Goal: Transaction & Acquisition: Purchase product/service

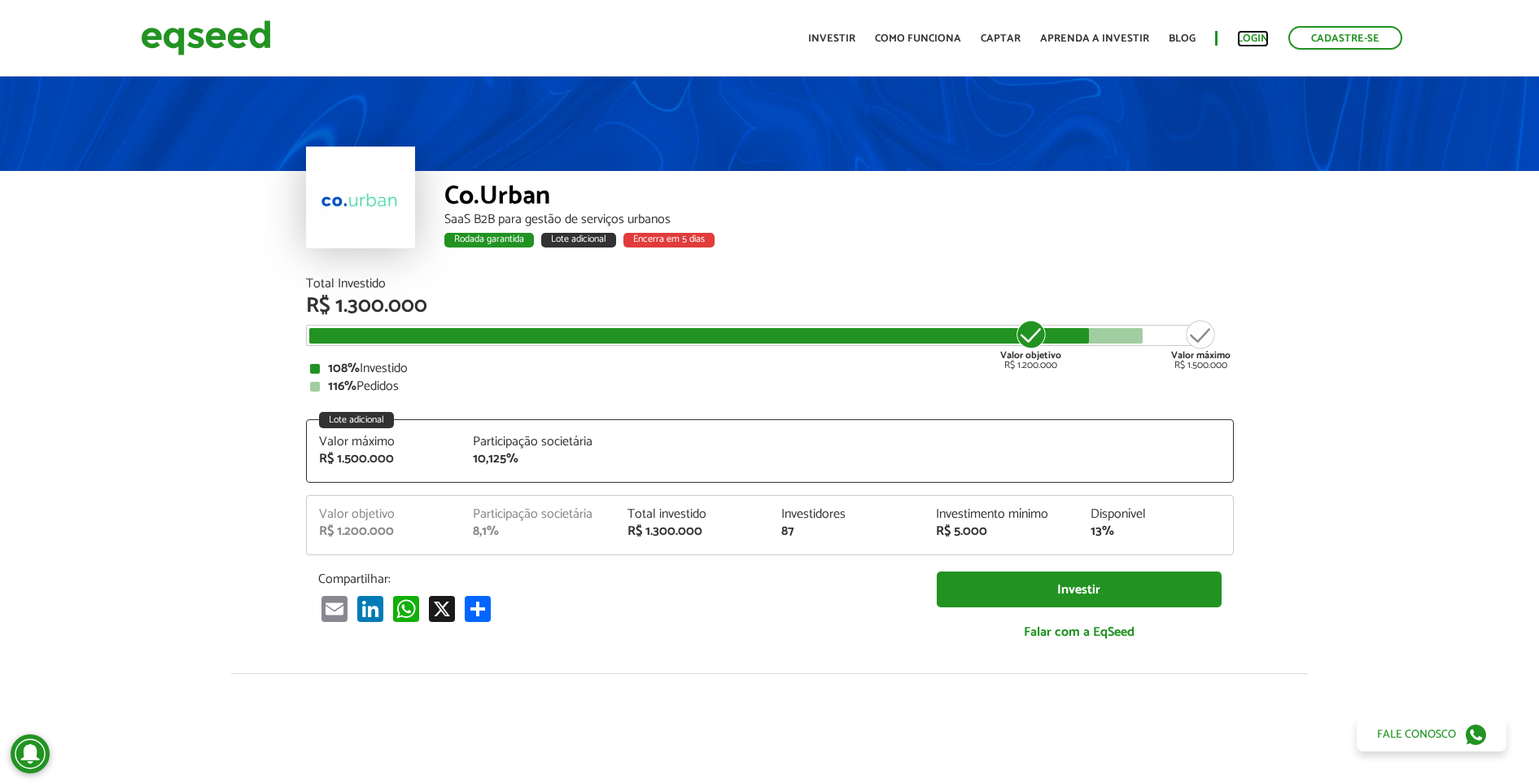
click at [1259, 38] on link "Login" at bounding box center [1253, 38] width 31 height 10
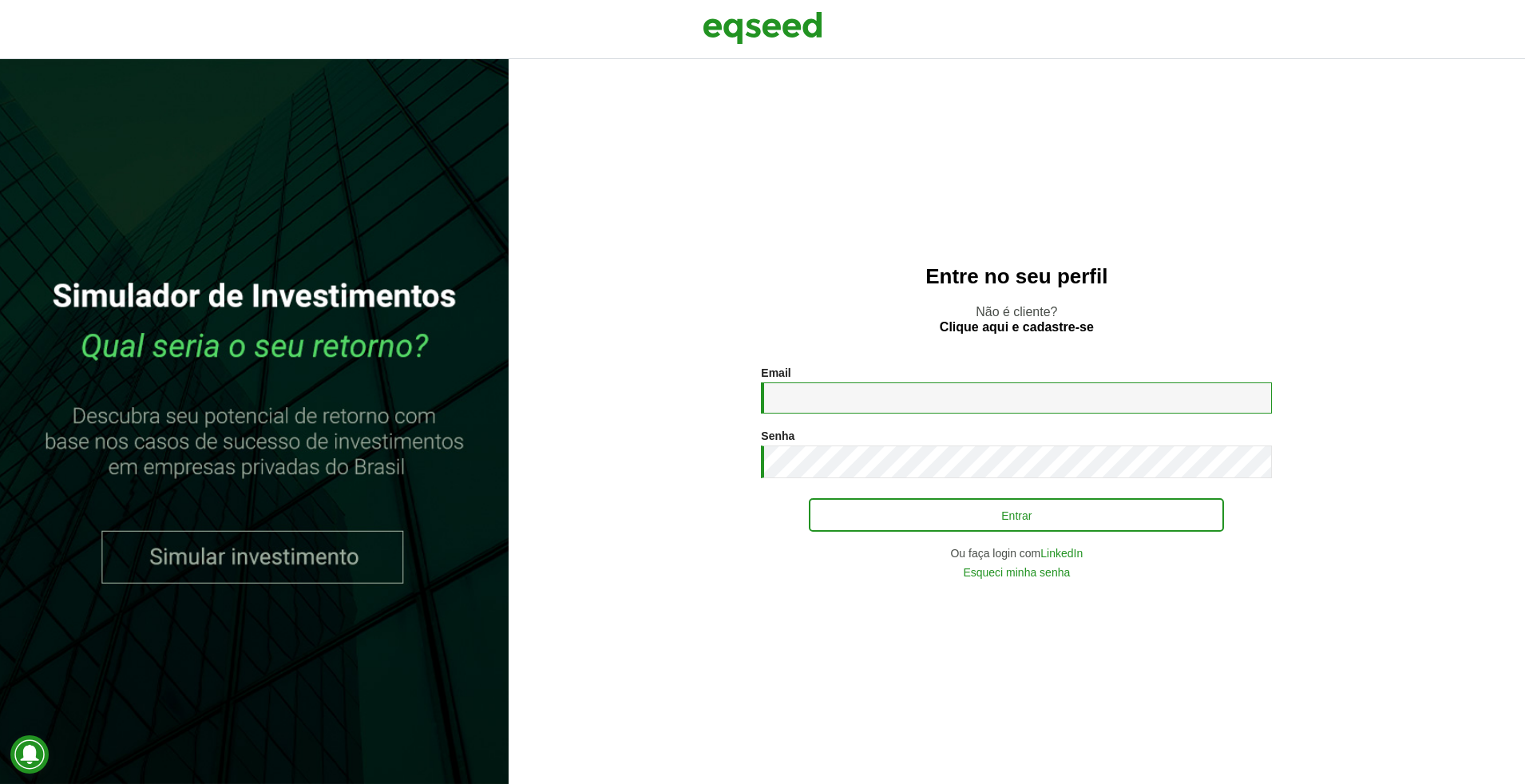
type input "**********"
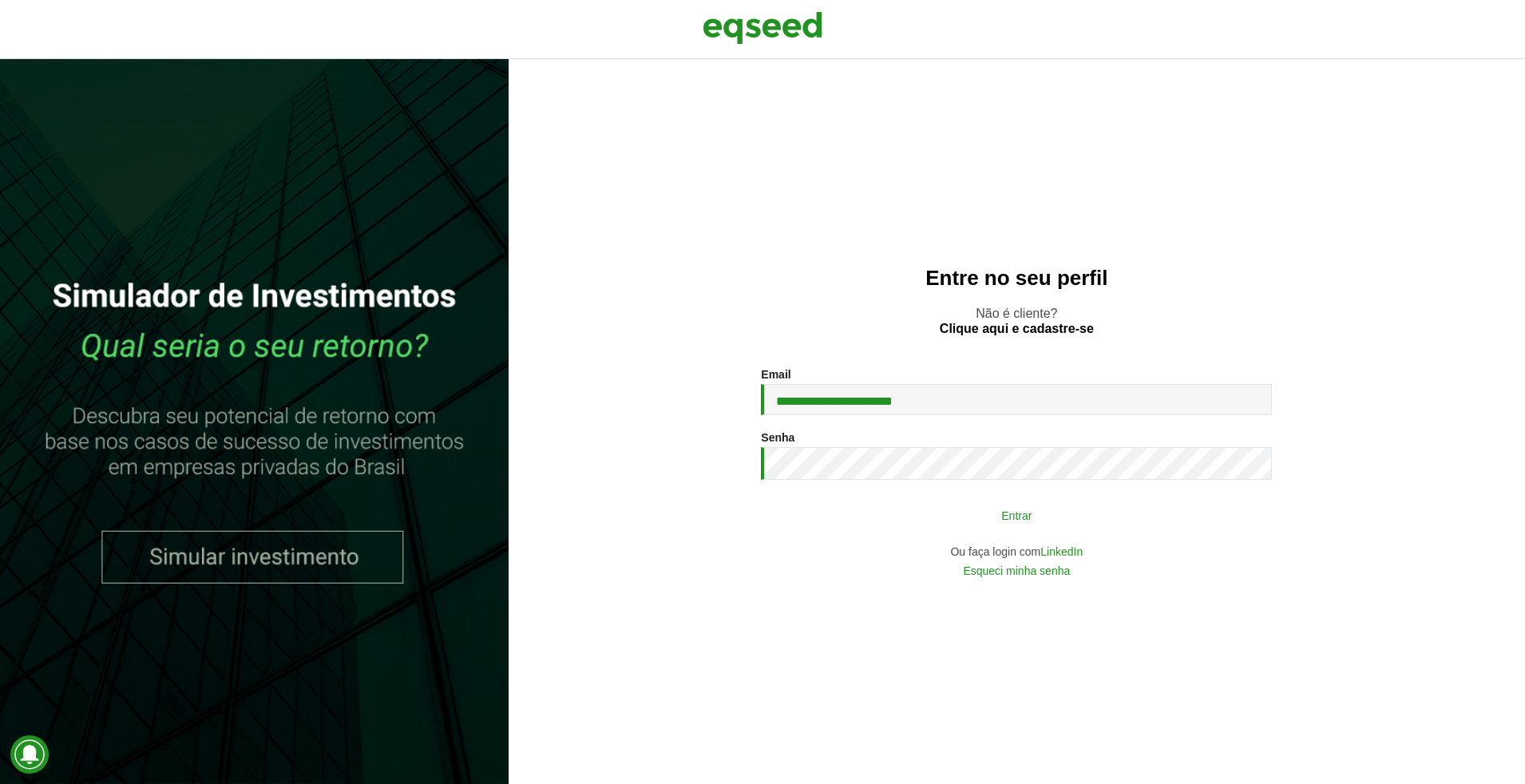
click at [1065, 508] on button "Entrar" at bounding box center [1016, 515] width 415 height 30
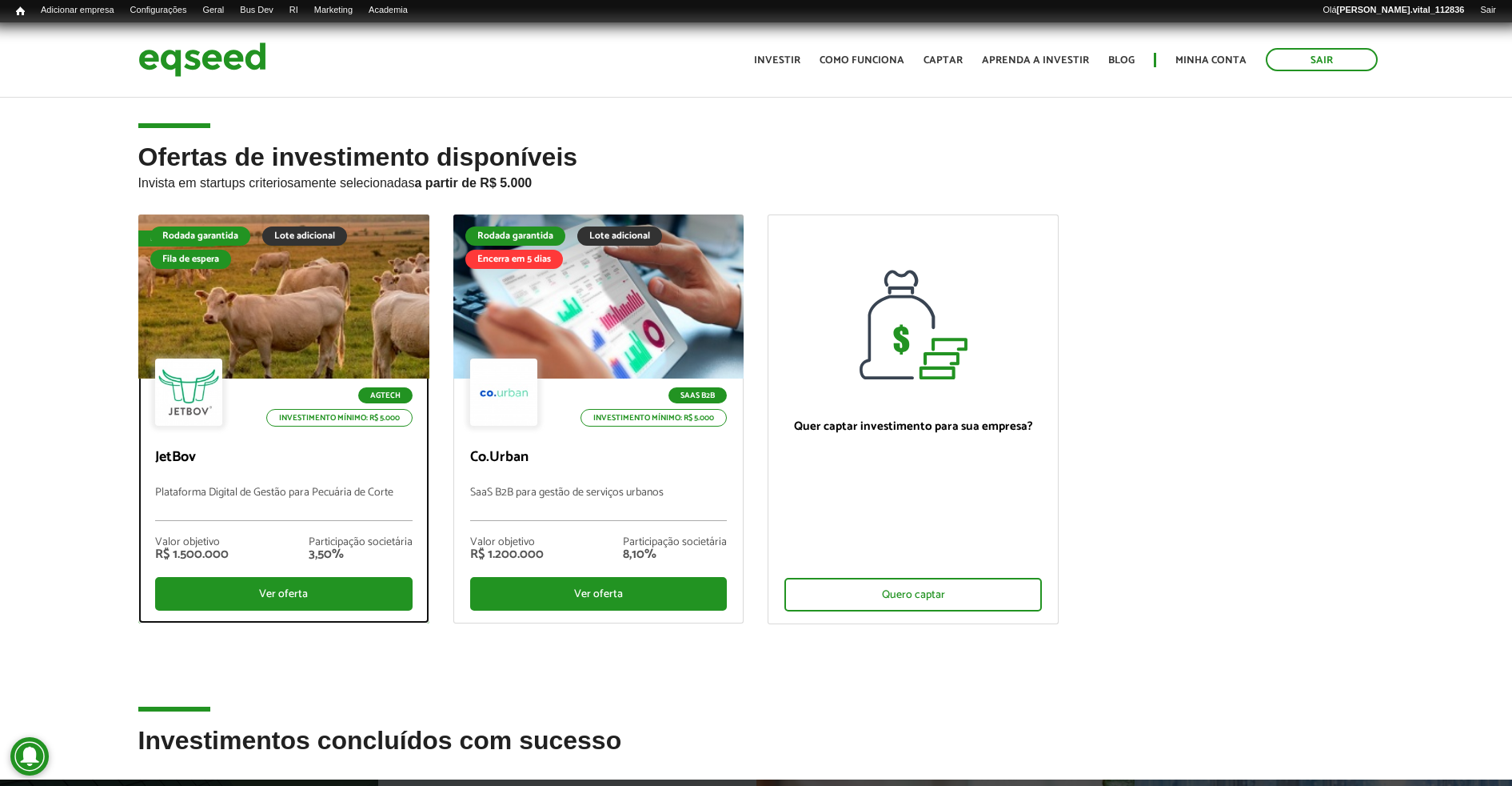
click at [319, 325] on div at bounding box center [283, 297] width 350 height 197
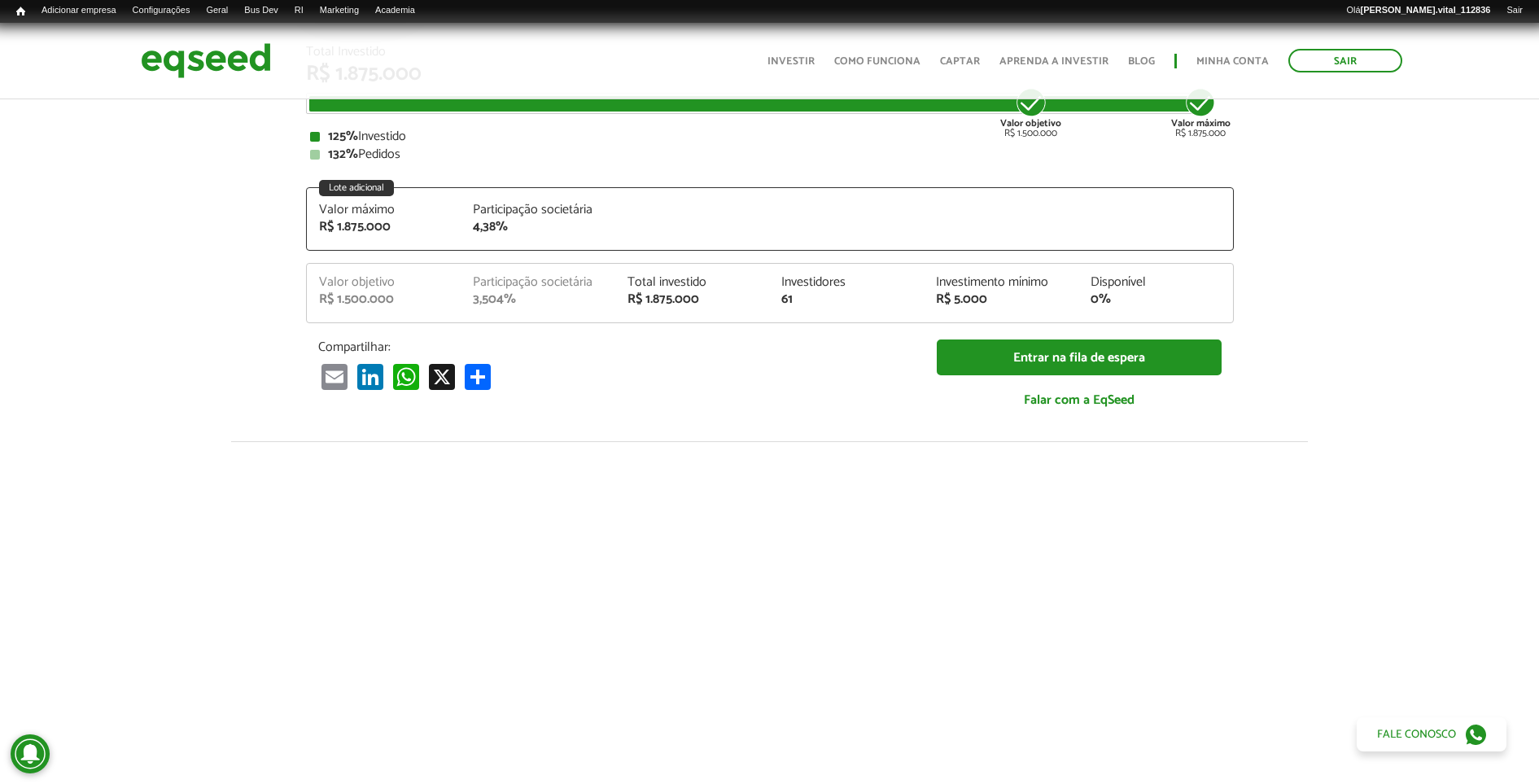
scroll to position [197, 0]
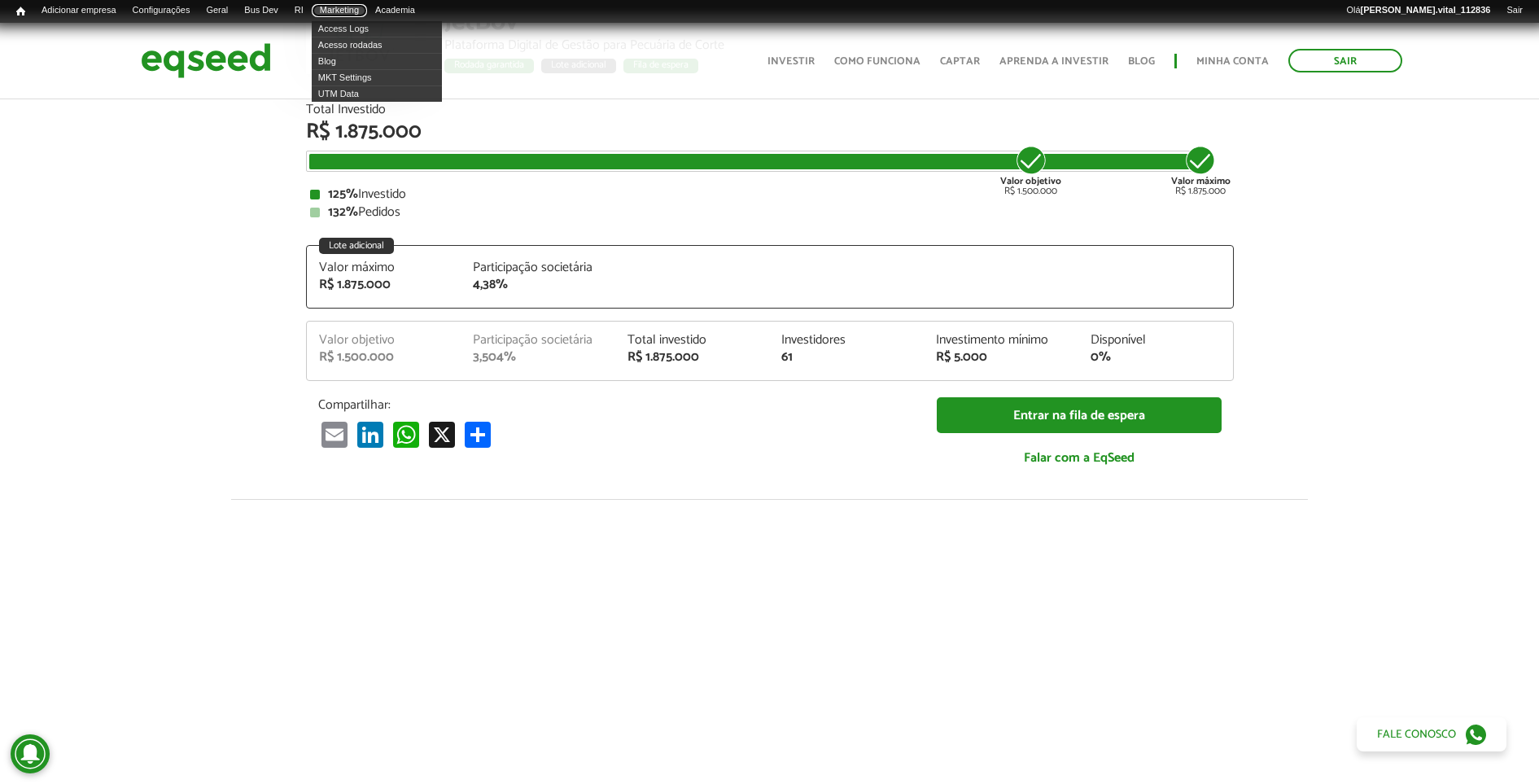
click at [358, 11] on link "Marketing" at bounding box center [340, 10] width 55 height 13
